Goal: Information Seeking & Learning: Learn about a topic

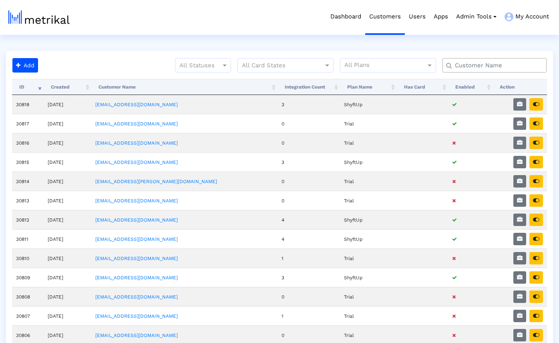
click at [475, 66] on input "text" at bounding box center [496, 65] width 94 height 8
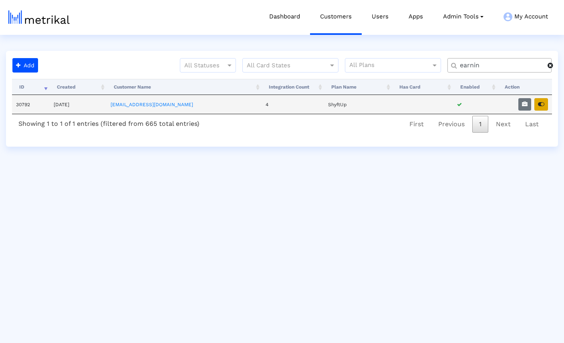
type input "earnin"
click at [543, 107] on button "button" at bounding box center [541, 104] width 14 height 12
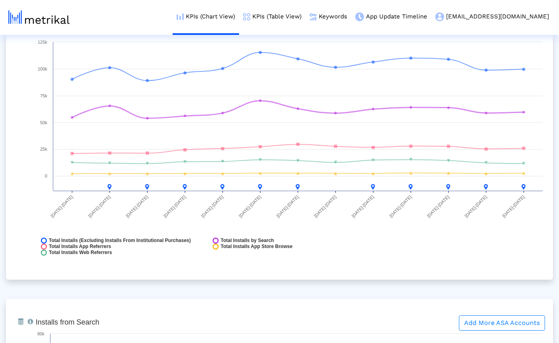
scroll to position [903, 0]
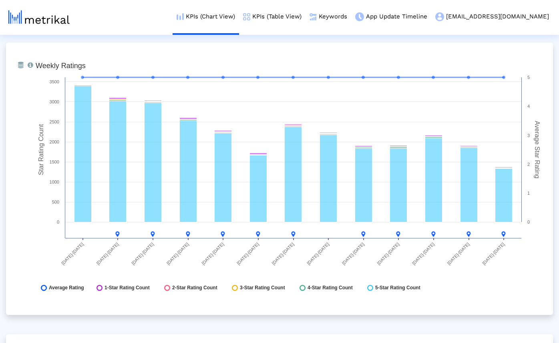
scroll to position [2063, 0]
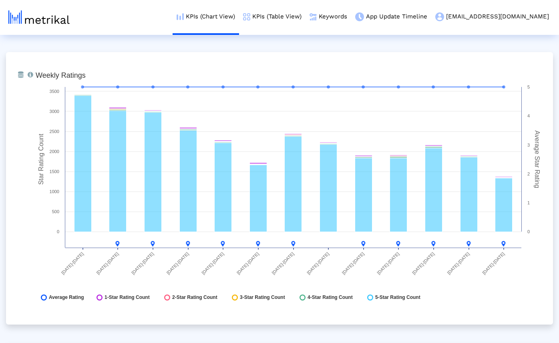
click at [421, 324] on div "From Database Total number of weekly/monthly ratings the app receives with a br…" at bounding box center [279, 188] width 547 height 272
click at [273, 19] on link "KPIs (Table View)" at bounding box center [272, 16] width 66 height 33
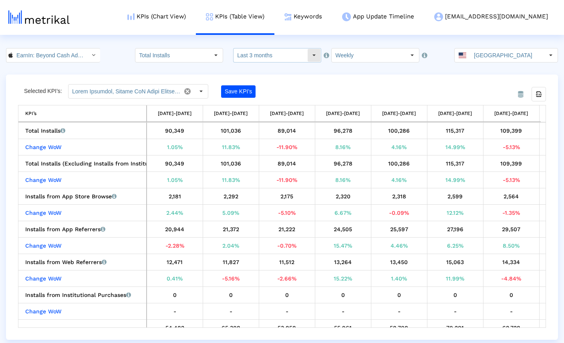
click at [274, 52] on input "Last 3 months" at bounding box center [270, 55] width 74 height 14
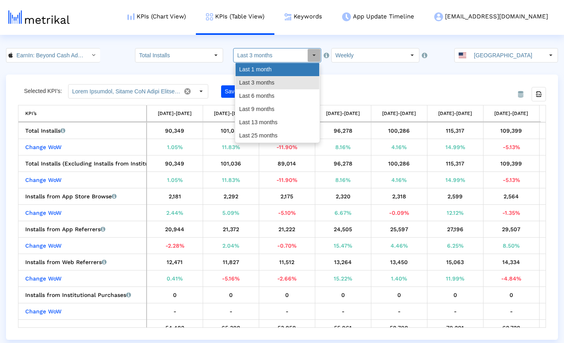
click at [272, 68] on div "Last 1 month" at bounding box center [277, 69] width 84 height 13
type input "Last 1 month"
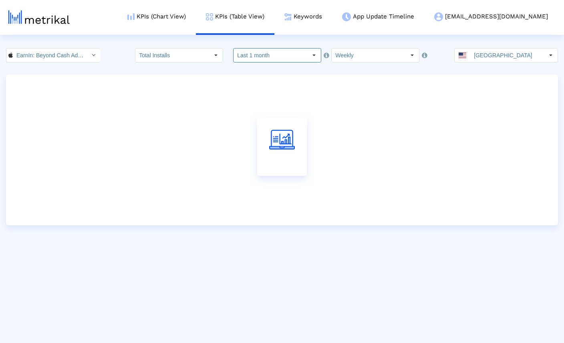
click at [329, 76] on div at bounding box center [282, 149] width 552 height 151
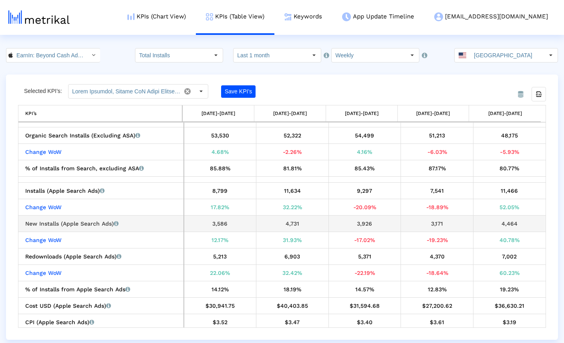
scroll to position [211, 0]
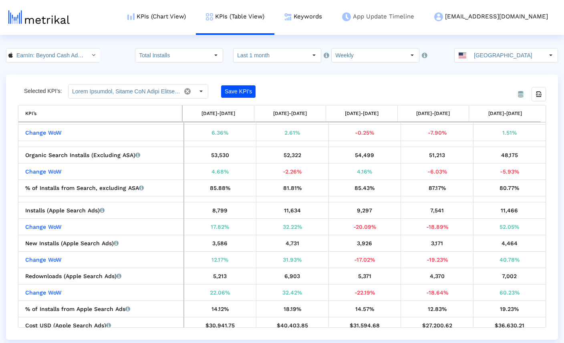
click at [424, 15] on link "App Update Timeline" at bounding box center [378, 16] width 92 height 33
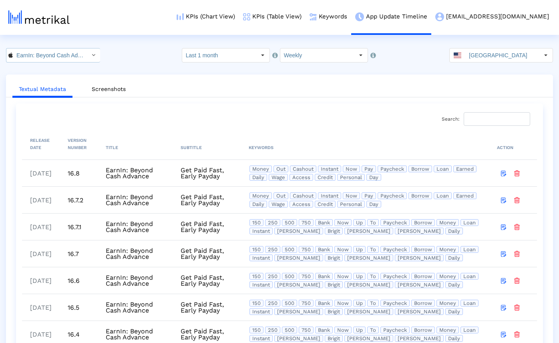
click at [58, 54] on input "EarnIn: Beyond Cash Advance < 723815926 >" at bounding box center [49, 55] width 72 height 14
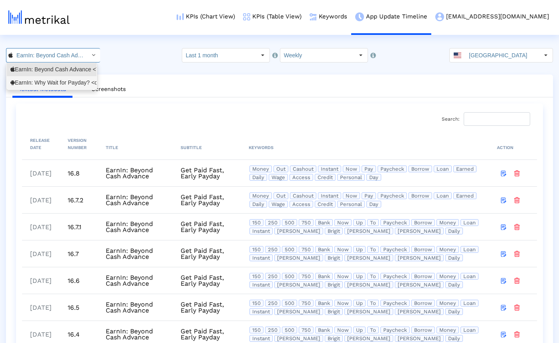
click at [46, 83] on div "EarnIn: Why Wait for Payday? <com.activehours>" at bounding box center [51, 83] width 82 height 8
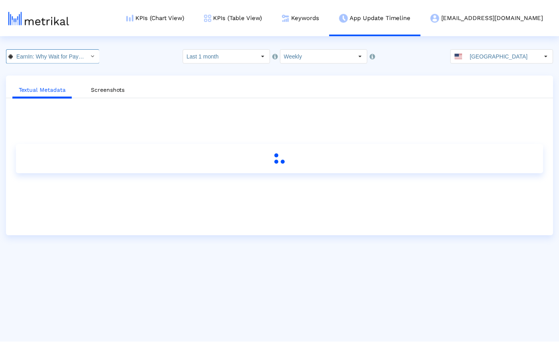
scroll to position [0, 63]
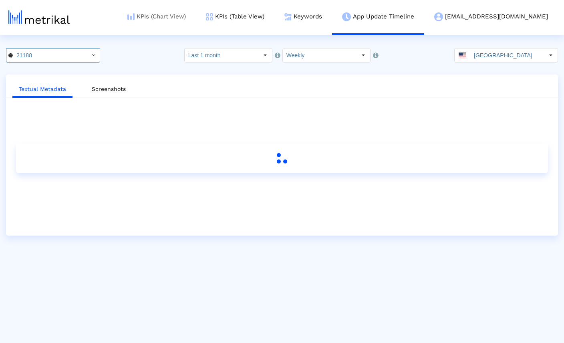
click at [195, 17] on link "KPIs (Chart View)" at bounding box center [156, 16] width 78 height 33
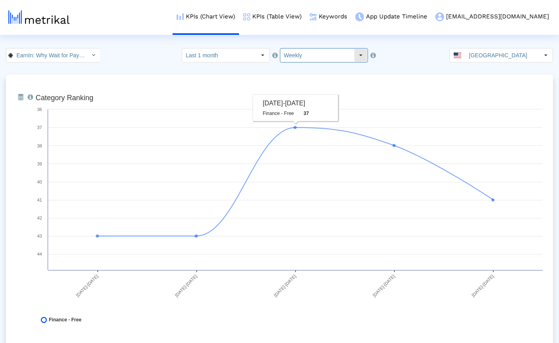
click at [303, 52] on input "Weekly" at bounding box center [317, 55] width 74 height 14
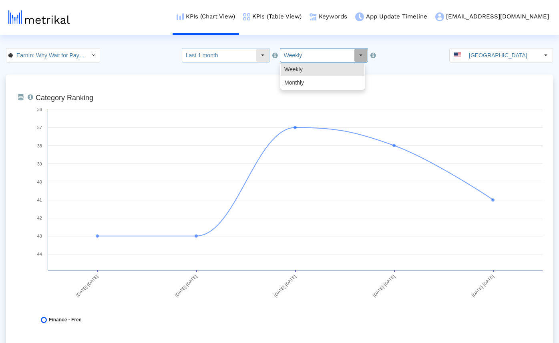
click at [224, 52] on input "Last 1 month" at bounding box center [219, 55] width 74 height 14
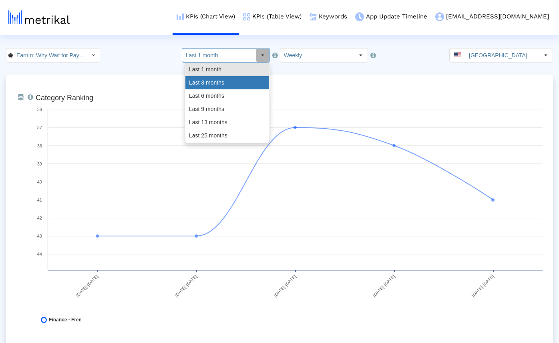
click at [219, 79] on div "Last 3 months" at bounding box center [227, 82] width 84 height 13
type input "Last 3 months"
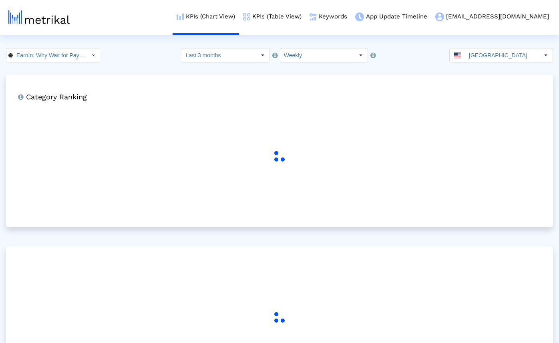
click at [132, 58] on div "EarnIn: Why Wait for Payday? < com.activehours > Select how far back from [DATE…" at bounding box center [279, 55] width 559 height 14
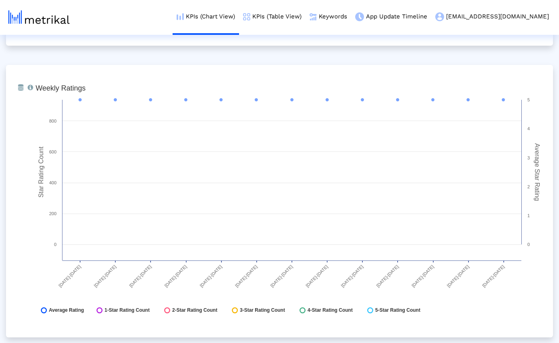
scroll to position [1166, 0]
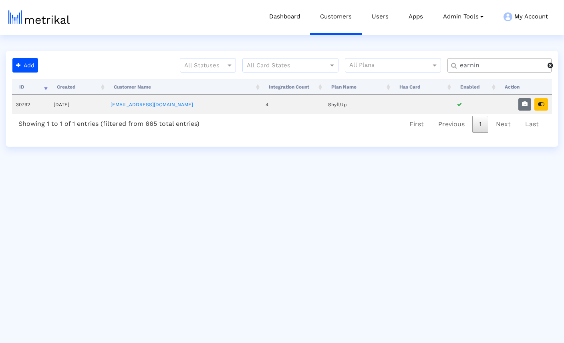
click at [551, 67] on span at bounding box center [550, 65] width 6 height 6
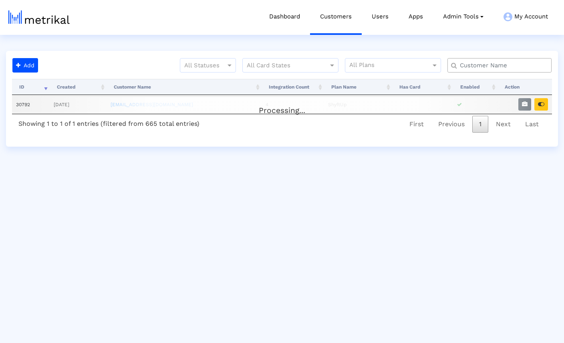
click at [505, 64] on input "text" at bounding box center [501, 65] width 94 height 8
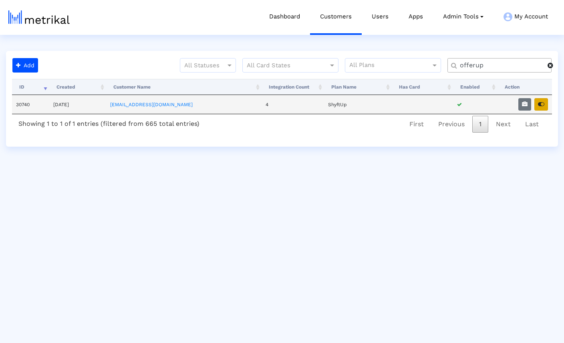
type input "offerup"
click at [543, 106] on icon "button" at bounding box center [541, 104] width 6 height 6
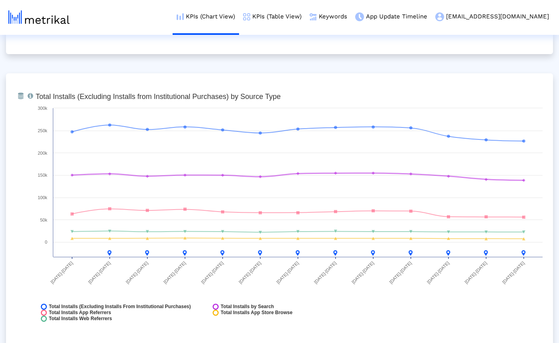
scroll to position [871, 0]
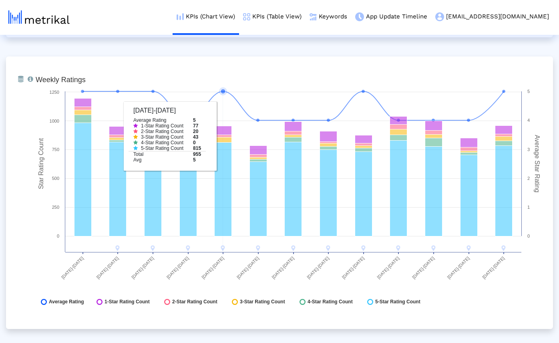
scroll to position [2069, 0]
